Goal: Find specific page/section

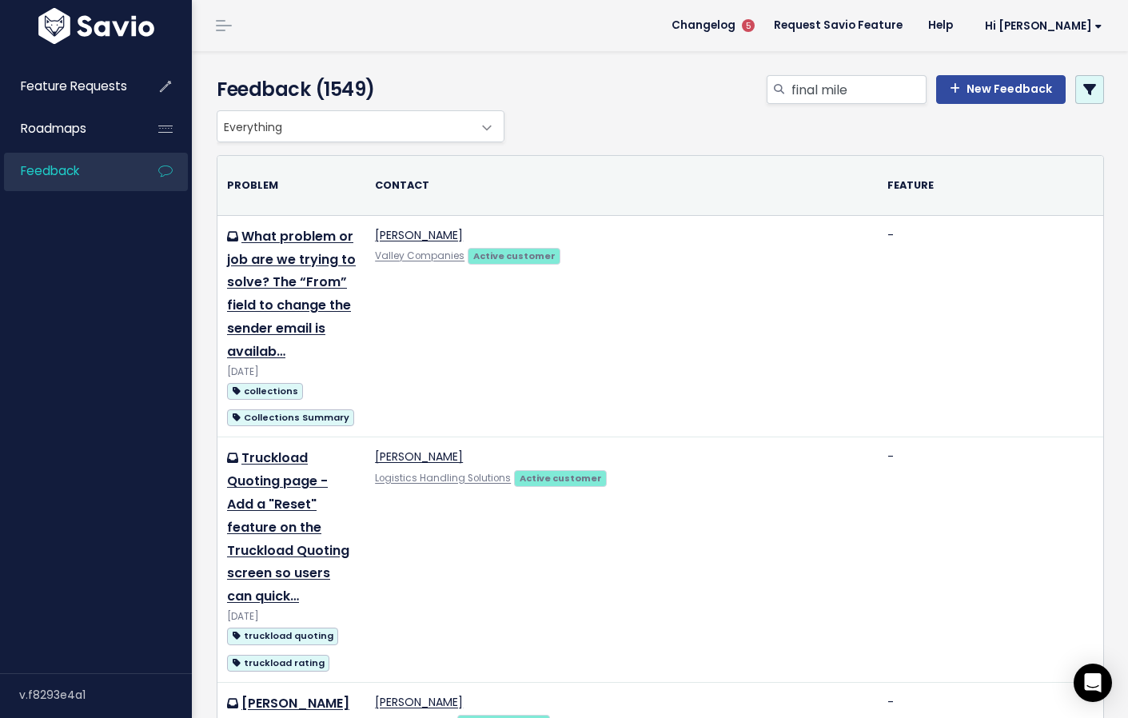
type input "final mile"
click at [1087, 87] on link at bounding box center [1089, 89] width 29 height 29
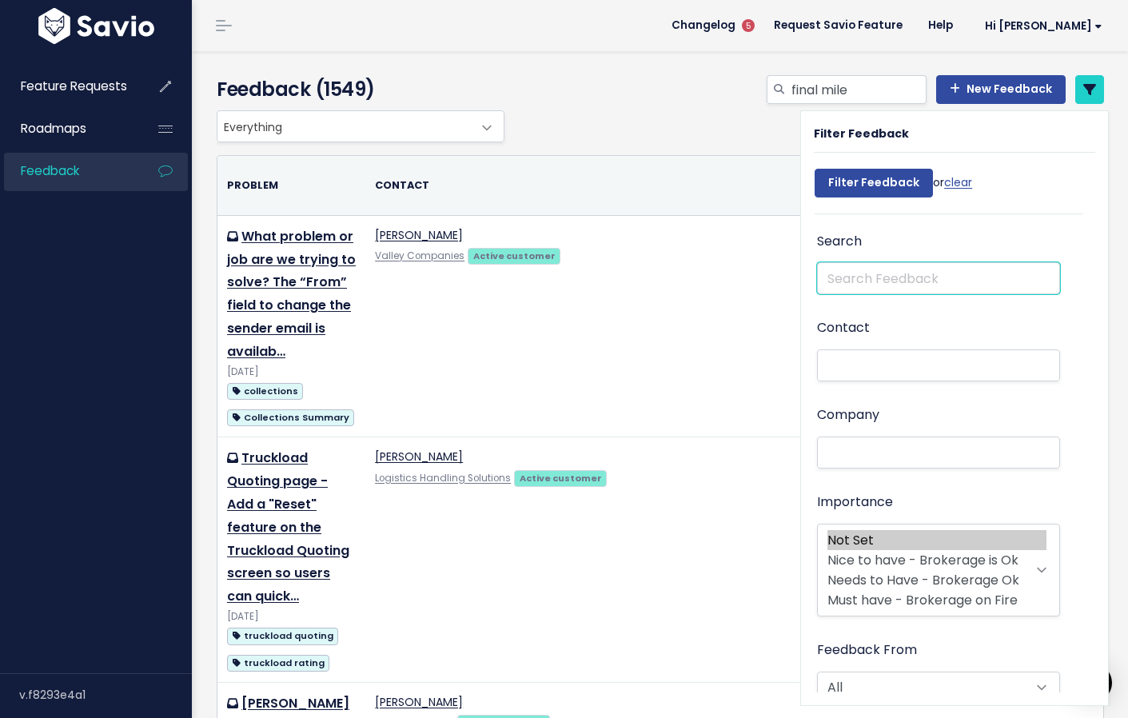
click at [922, 273] on input "text" at bounding box center [938, 278] width 243 height 32
type input "final mile"
click at [815, 169] on input "Filter Feedback" at bounding box center [874, 183] width 118 height 29
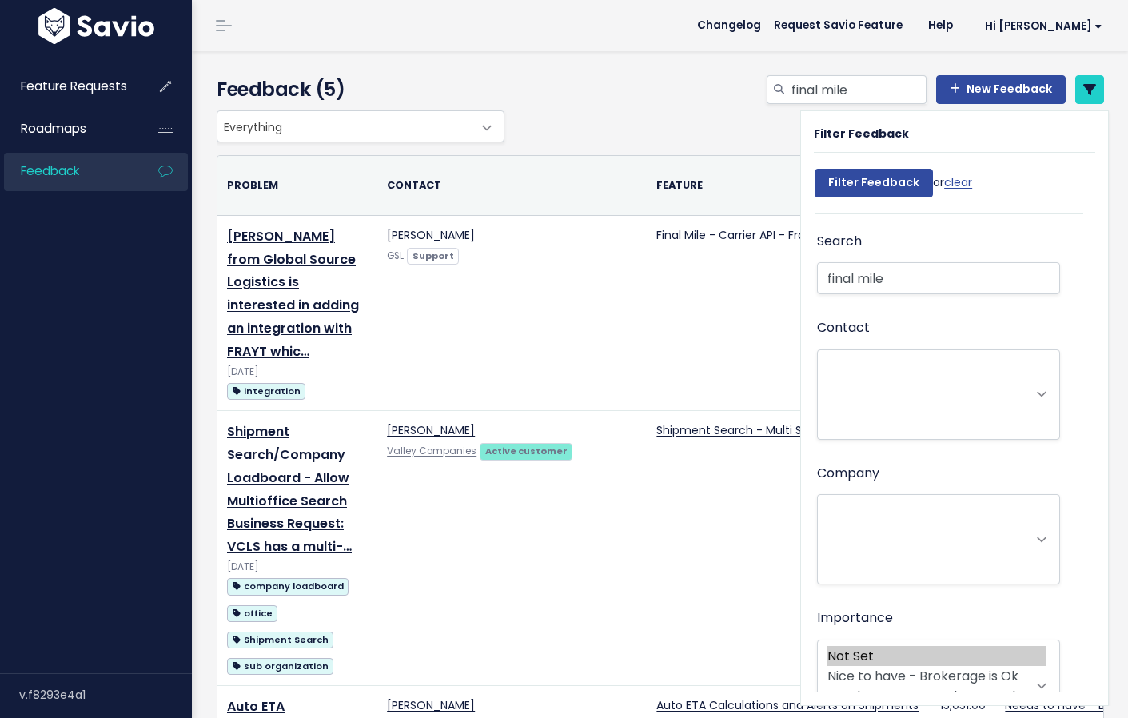
select select
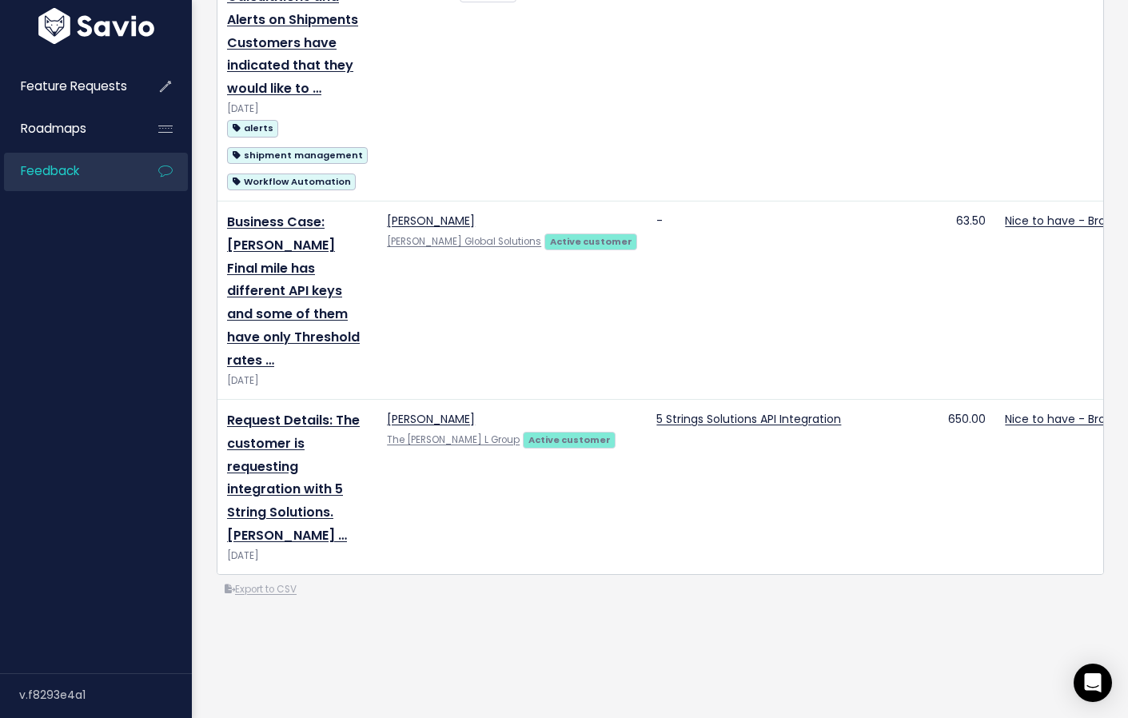
scroll to position [768, 0]
